Goal: Find contact information: Find contact information

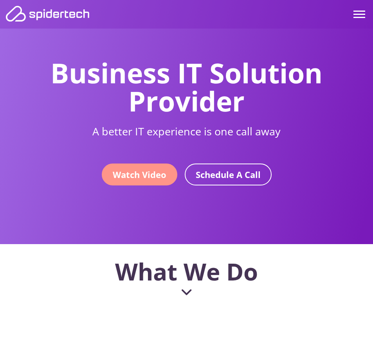
drag, startPoint x: 102, startPoint y: 71, endPoint x: 265, endPoint y: 101, distance: 165.3
click at [261, 100] on h2 "Business IT Solution Provider" at bounding box center [186, 87] width 361 height 56
click at [265, 101] on h2 "Business IT Solution Provider" at bounding box center [186, 87] width 361 height 56
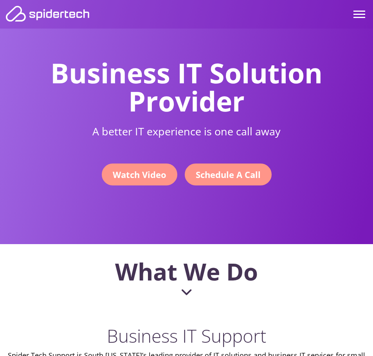
click at [229, 179] on link "Schedule A Call" at bounding box center [228, 174] width 87 height 22
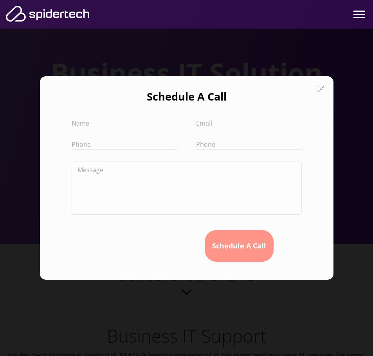
click at [318, 90] on icon at bounding box center [320, 88] width 11 height 11
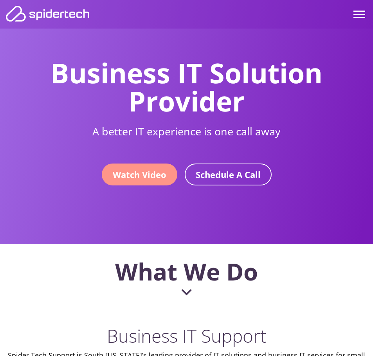
click at [356, 14] on div at bounding box center [359, 14] width 12 height 1
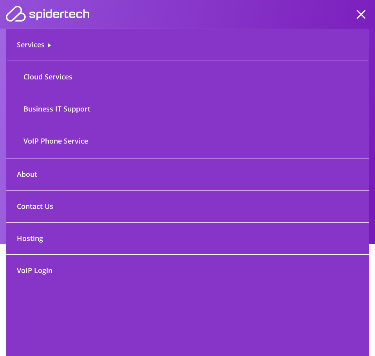
click at [38, 204] on link "Contact Us" at bounding box center [187, 206] width 363 height 32
